Goal: Task Accomplishment & Management: Use online tool/utility

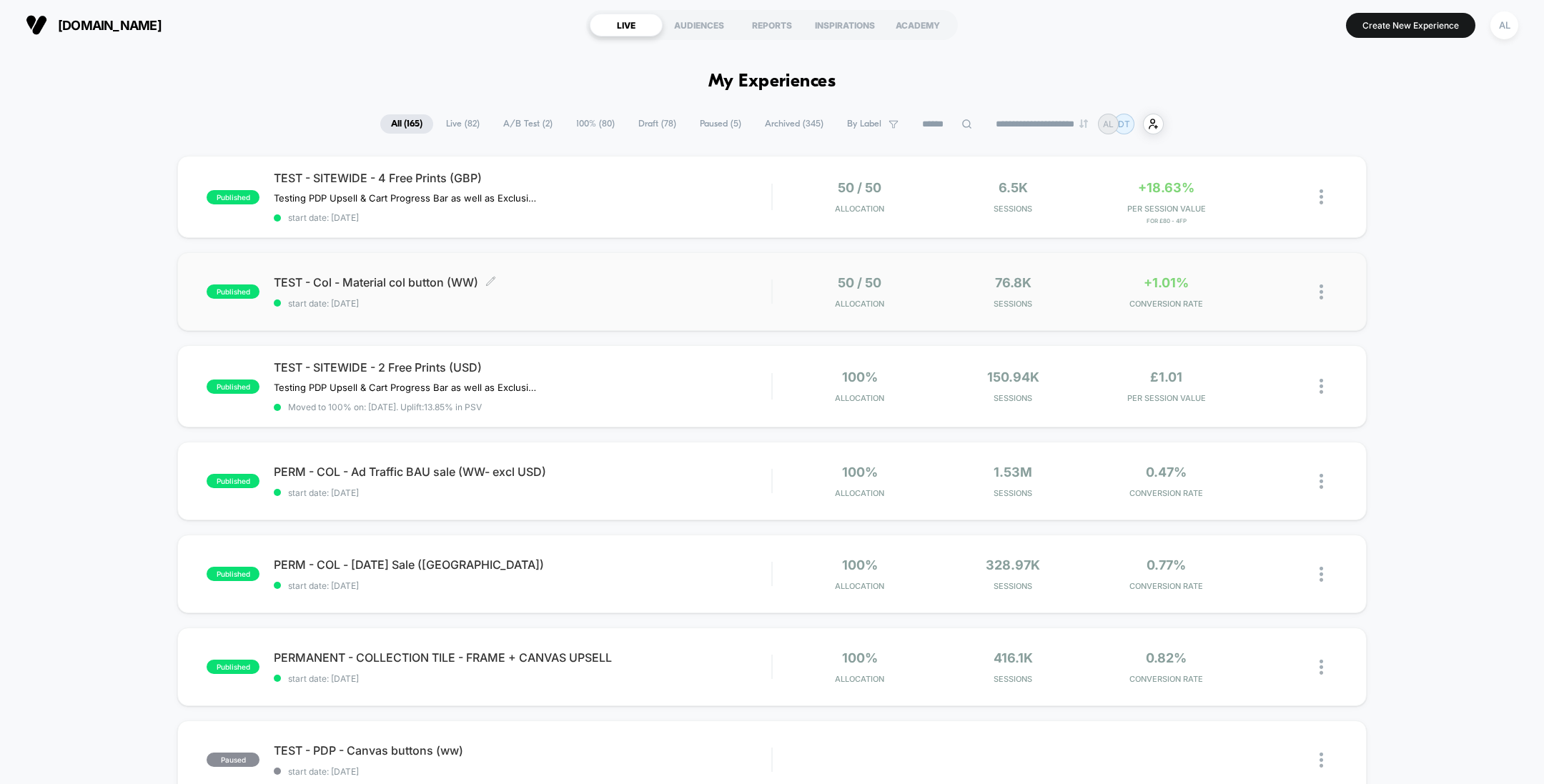
click at [733, 292] on div "TEST - Col - Material col button (WW) Click to edit experience details Click to…" at bounding box center [523, 292] width 497 height 34
